Goal: Task Accomplishment & Management: Manage account settings

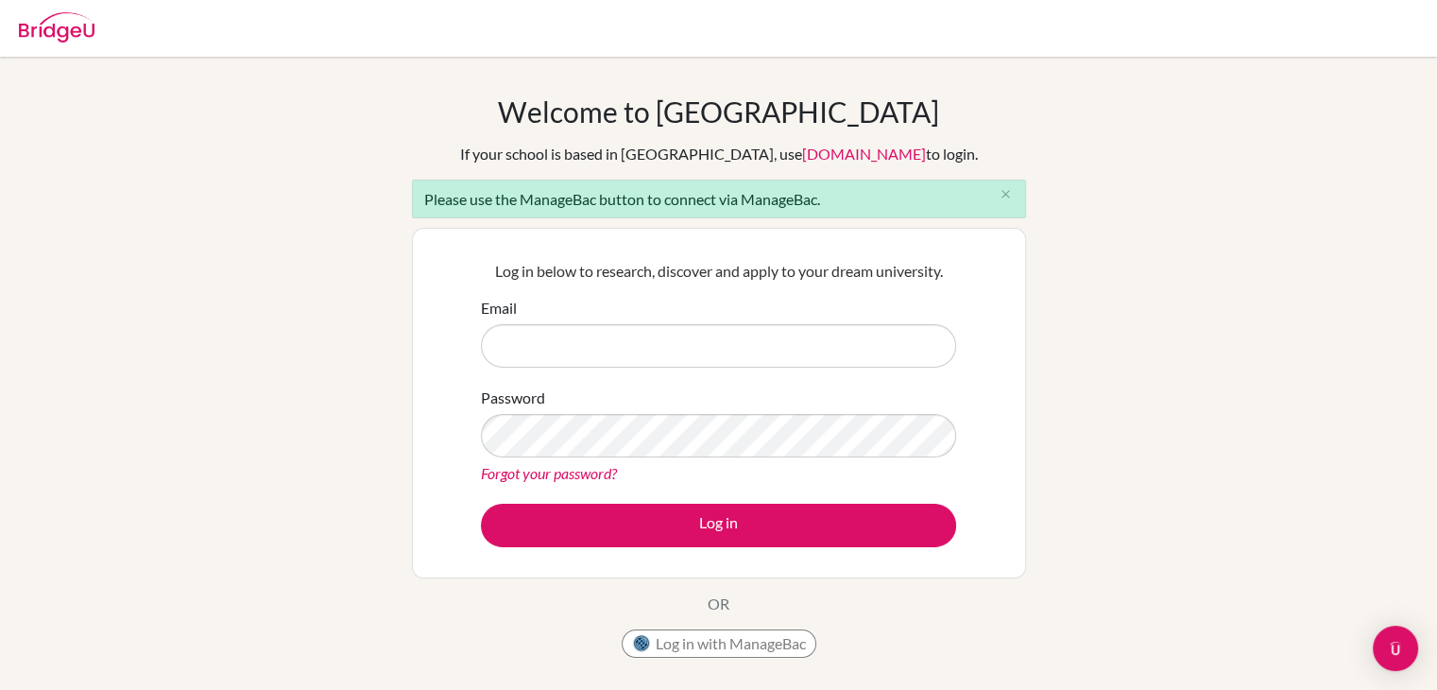
click at [726, 347] on input "Email" at bounding box center [718, 345] width 475 height 43
type input "[PERSON_NAME][EMAIL_ADDRESS][DOMAIN_NAME]"
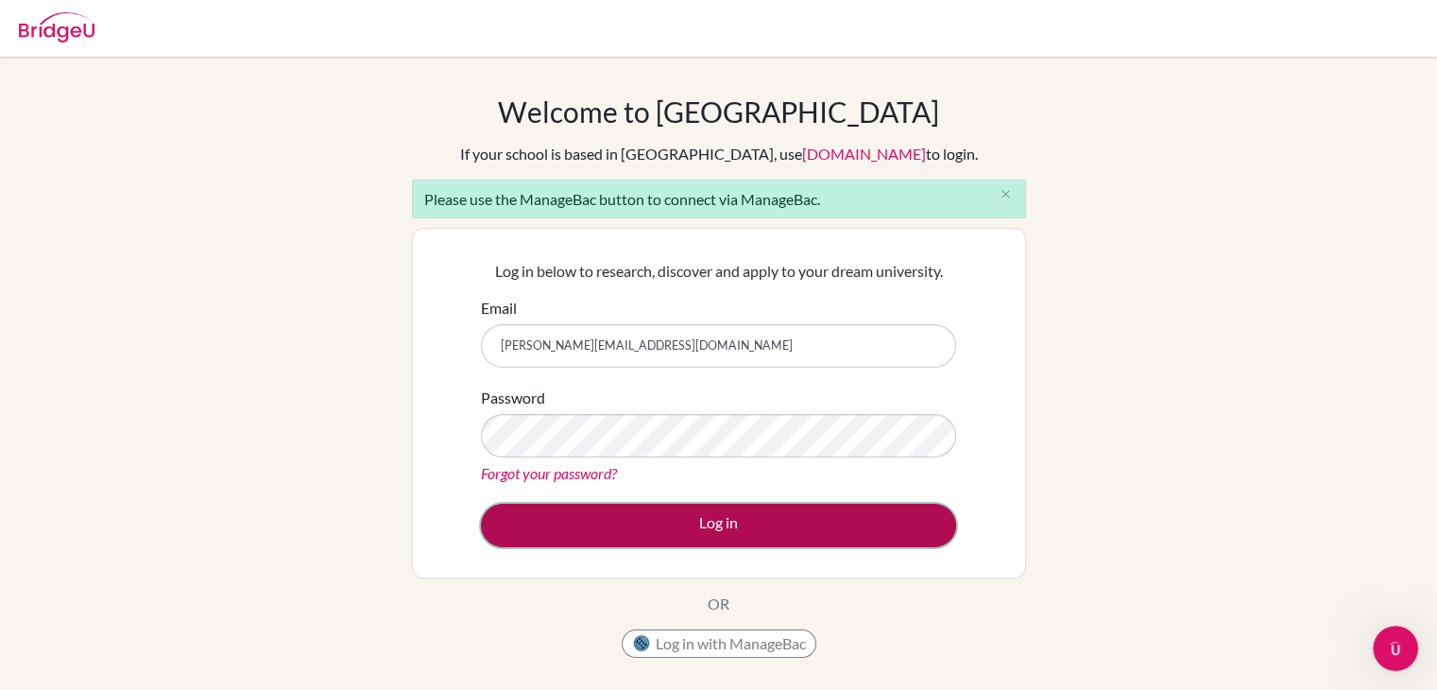
click at [708, 504] on button "Log in" at bounding box center [718, 525] width 475 height 43
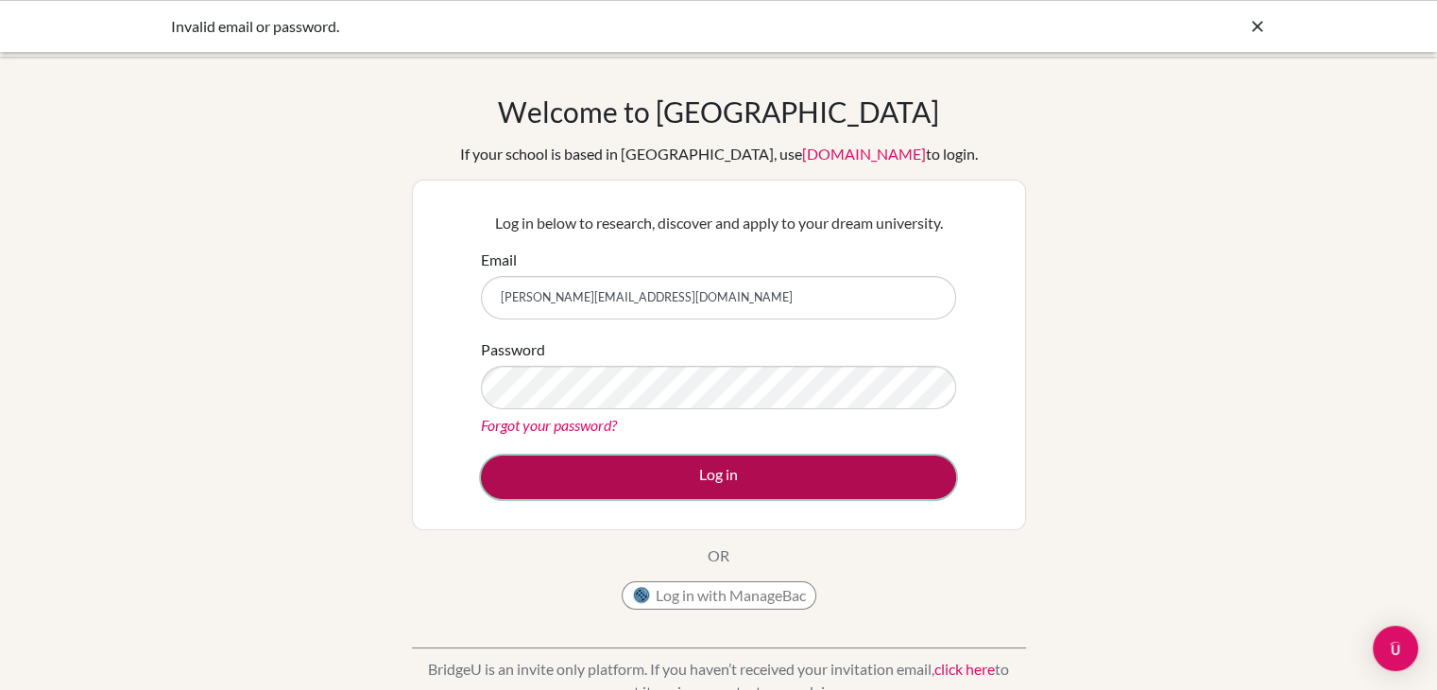
click at [528, 486] on button "Log in" at bounding box center [718, 476] width 475 height 43
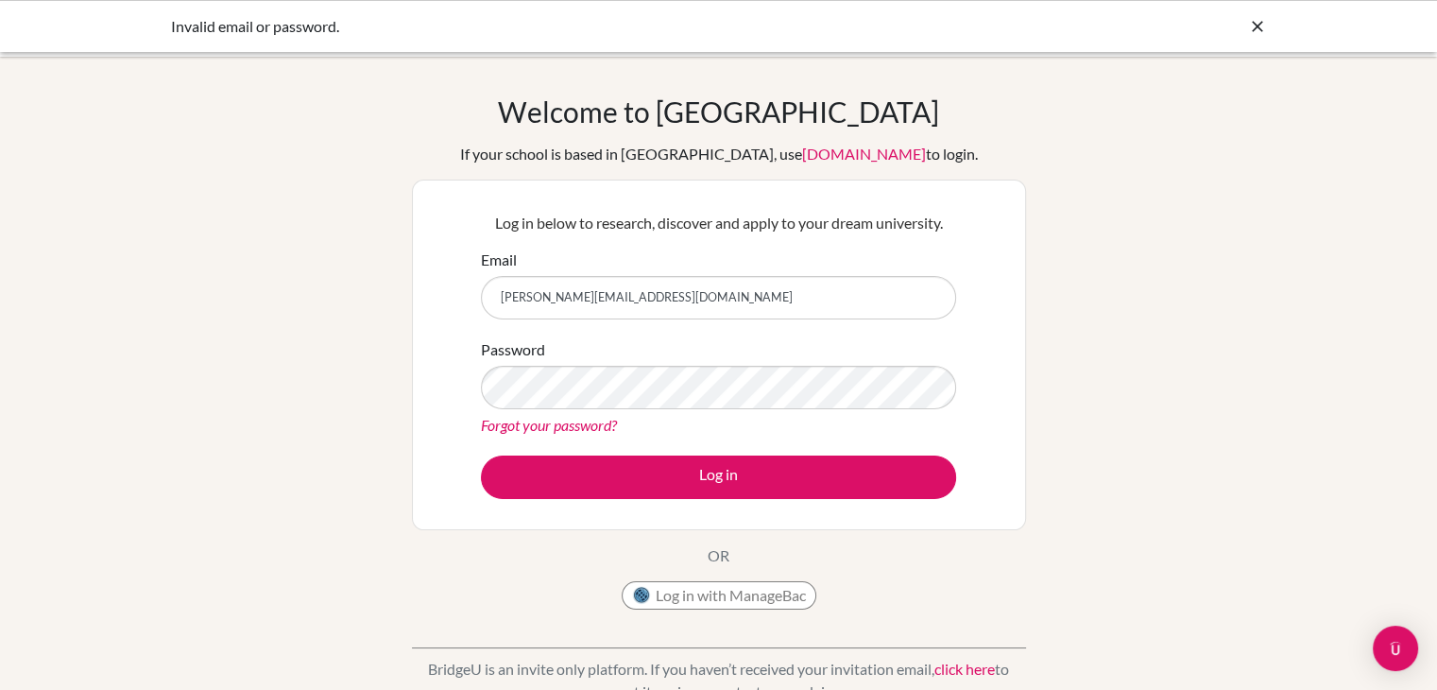
click at [589, 434] on div "Forgot your password?" at bounding box center [718, 425] width 475 height 23
click at [586, 428] on link "Forgot your password?" at bounding box center [549, 425] width 136 height 18
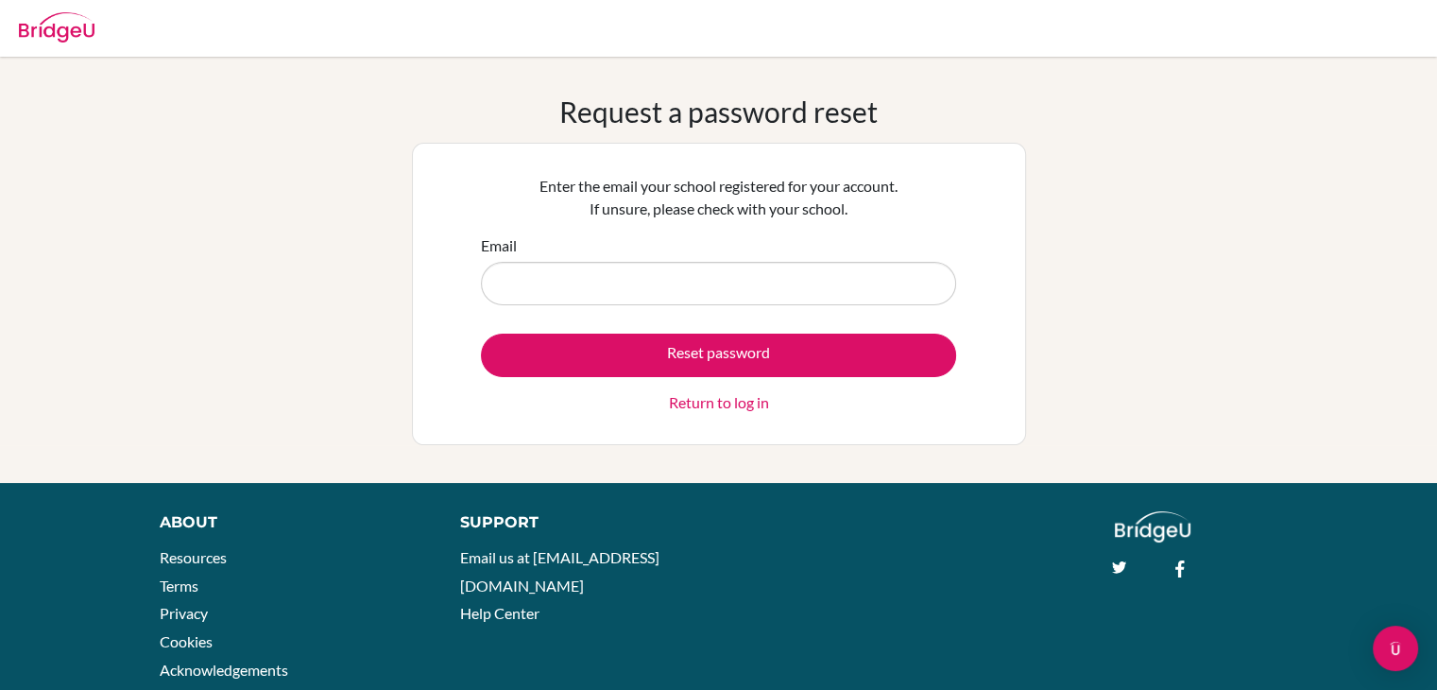
click at [585, 277] on input "Email" at bounding box center [718, 283] width 475 height 43
type input "[PERSON_NAME][EMAIL_ADDRESS][DOMAIN_NAME]"
